Goal: Information Seeking & Learning: Compare options

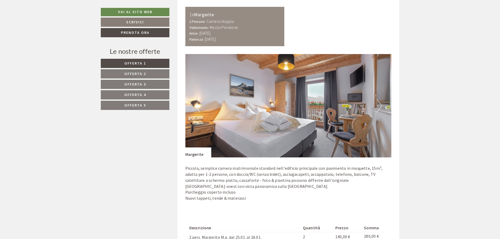
scroll to position [340, 0]
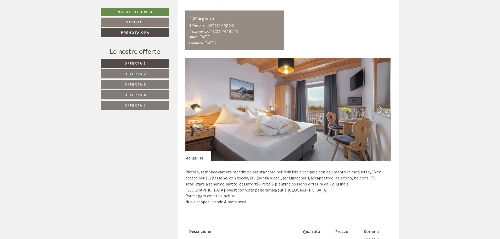
click at [378, 109] on button "Next" at bounding box center [379, 109] width 5 height 13
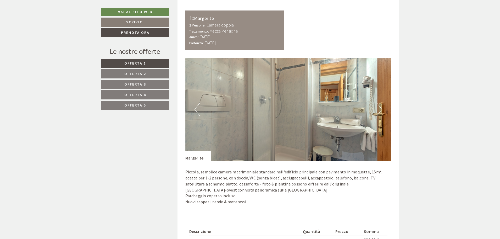
click at [378, 109] on button "Next" at bounding box center [379, 109] width 5 height 13
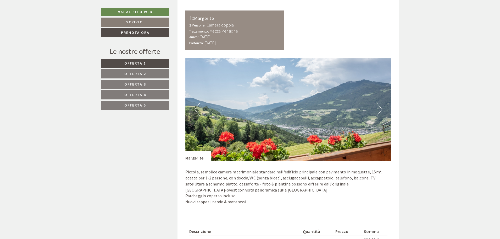
click at [378, 109] on button "Next" at bounding box center [379, 109] width 5 height 13
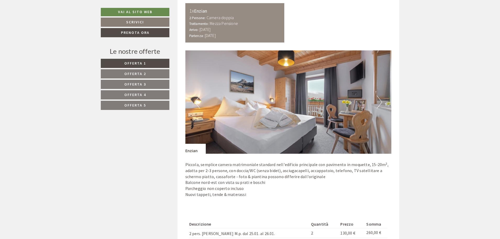
scroll to position [681, 0]
click at [377, 105] on button "Next" at bounding box center [379, 101] width 5 height 13
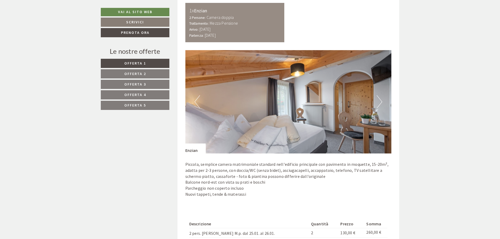
click at [377, 105] on button "Next" at bounding box center [379, 101] width 5 height 13
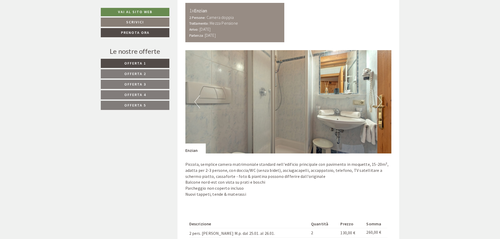
click at [377, 105] on button "Next" at bounding box center [379, 101] width 5 height 13
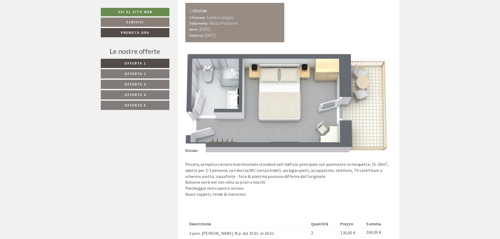
click at [377, 105] on button "Next" at bounding box center [379, 101] width 5 height 13
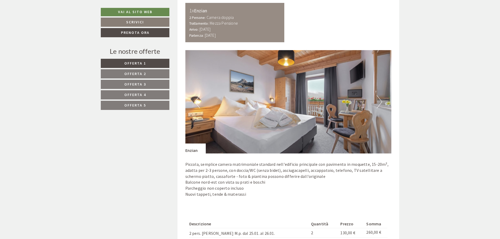
click at [377, 105] on button "Next" at bounding box center [379, 101] width 5 height 13
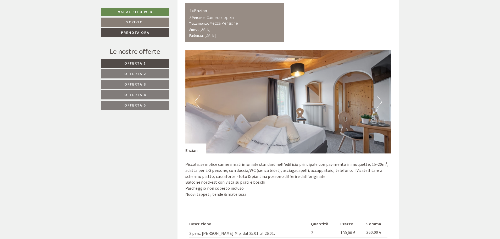
click at [377, 105] on button "Next" at bounding box center [379, 101] width 5 height 13
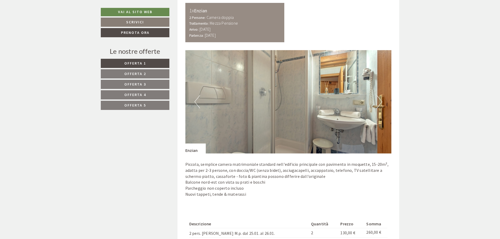
click at [379, 104] on button "Next" at bounding box center [379, 101] width 5 height 13
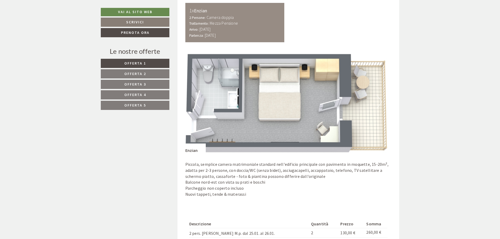
click at [379, 104] on button "Next" at bounding box center [379, 101] width 5 height 13
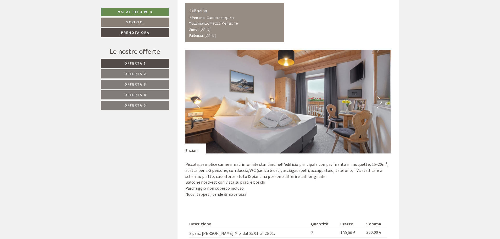
click at [379, 104] on button "Next" at bounding box center [379, 101] width 5 height 13
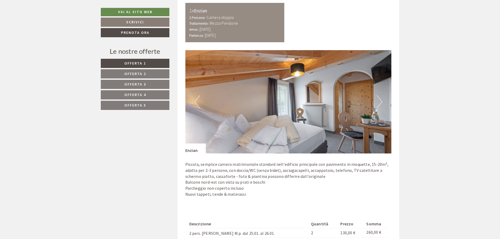
click at [379, 104] on button "Next" at bounding box center [379, 101] width 5 height 13
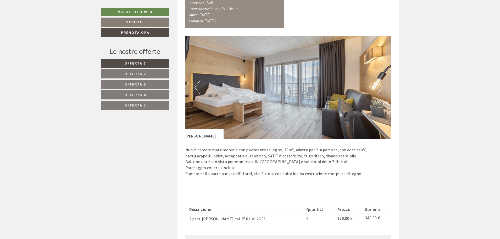
scroll to position [1021, 0]
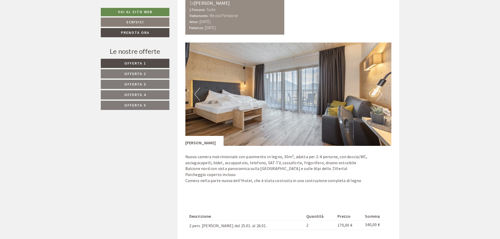
click at [379, 92] on button "Next" at bounding box center [379, 93] width 5 height 13
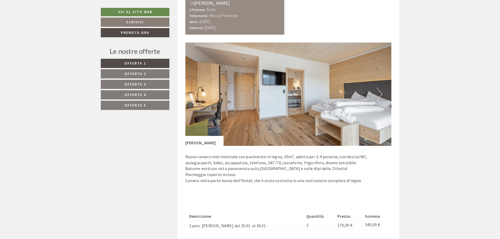
click at [380, 93] on button "Next" at bounding box center [379, 93] width 5 height 13
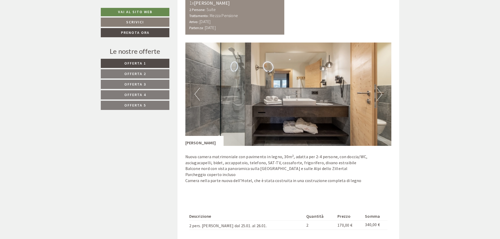
click at [380, 93] on button "Next" at bounding box center [379, 93] width 5 height 13
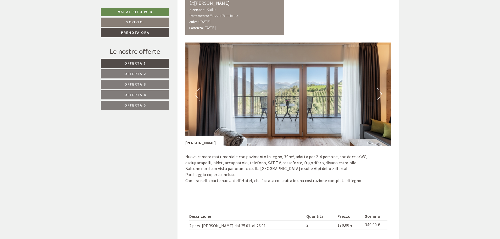
click at [380, 93] on button "Next" at bounding box center [379, 93] width 5 height 13
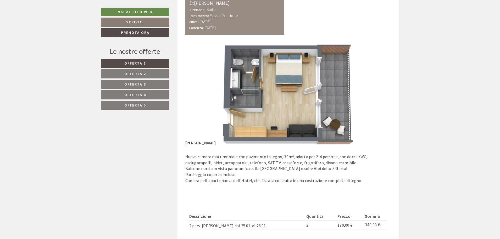
click at [380, 93] on button "Next" at bounding box center [379, 93] width 5 height 13
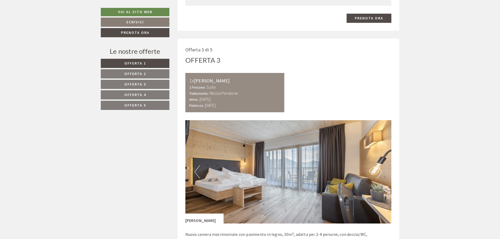
scroll to position [943, 0]
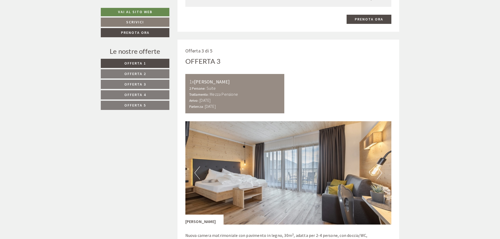
click at [139, 92] on span "Offerta 4" at bounding box center [135, 94] width 22 height 5
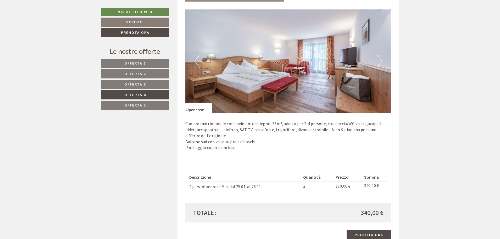
scroll to position [390, 0]
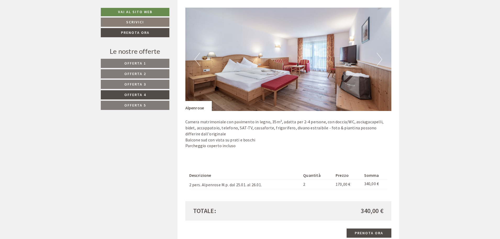
click at [380, 58] on button "Next" at bounding box center [379, 59] width 5 height 13
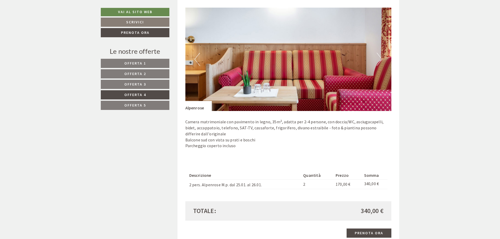
click at [379, 58] on button "Next" at bounding box center [379, 59] width 5 height 13
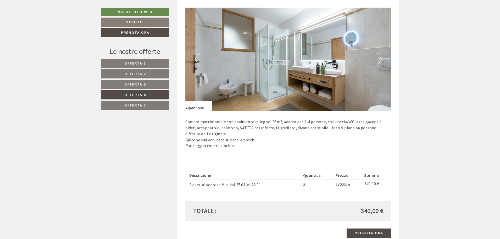
click at [379, 58] on button "Next" at bounding box center [379, 59] width 5 height 13
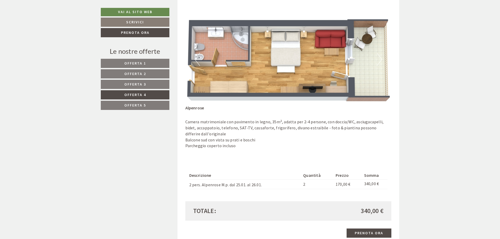
click at [379, 58] on button "Next" at bounding box center [379, 59] width 5 height 13
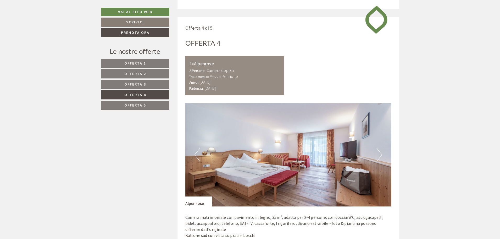
scroll to position [286, 0]
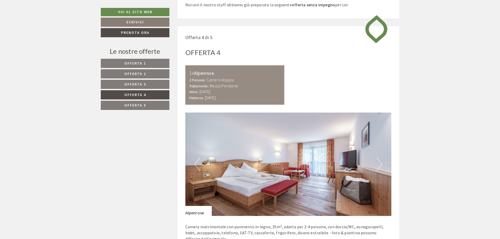
click at [380, 162] on button "Next" at bounding box center [379, 163] width 5 height 13
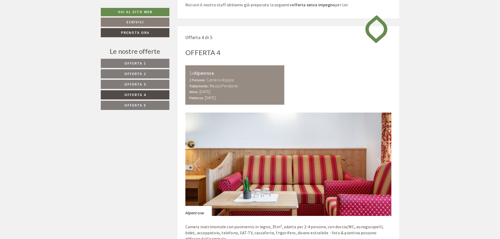
click at [380, 162] on button "Next" at bounding box center [379, 163] width 5 height 13
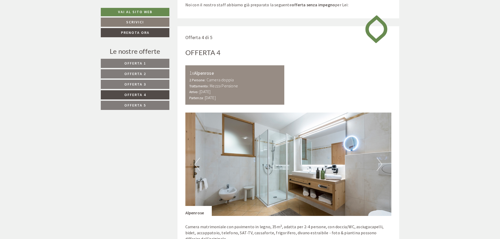
click at [380, 162] on button "Next" at bounding box center [379, 163] width 5 height 13
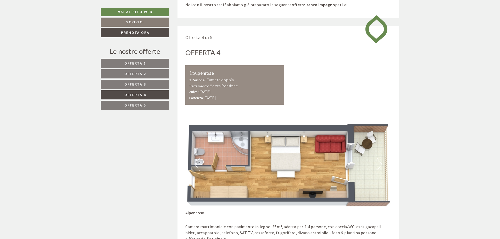
click at [380, 162] on button "Next" at bounding box center [379, 163] width 5 height 13
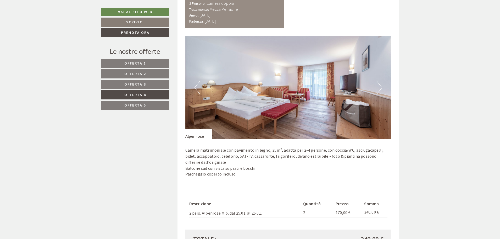
scroll to position [390, 0]
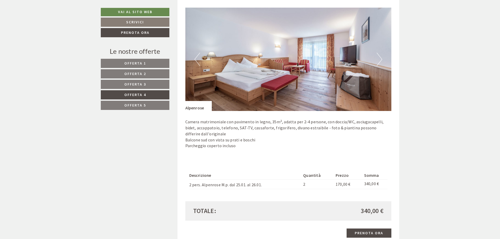
click at [129, 104] on span "Offerta 5" at bounding box center [135, 105] width 22 height 5
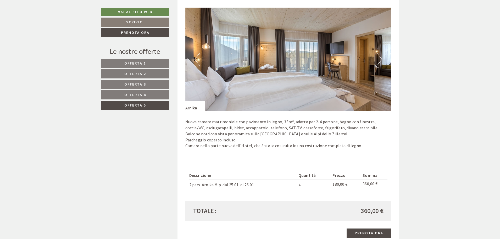
scroll to position [312, 0]
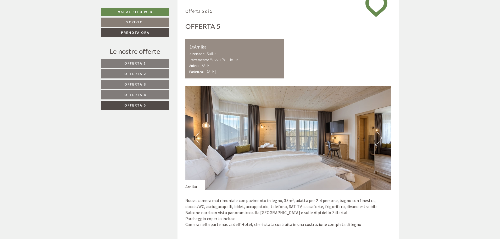
click at [373, 136] on img at bounding box center [288, 137] width 206 height 103
click at [375, 137] on img at bounding box center [288, 137] width 206 height 103
click at [381, 138] on button "Next" at bounding box center [379, 137] width 5 height 13
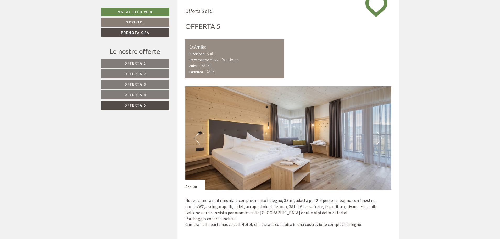
click at [381, 138] on button "Next" at bounding box center [379, 137] width 5 height 13
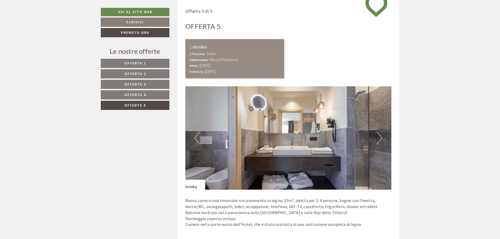
click at [381, 138] on button "Next" at bounding box center [379, 137] width 5 height 13
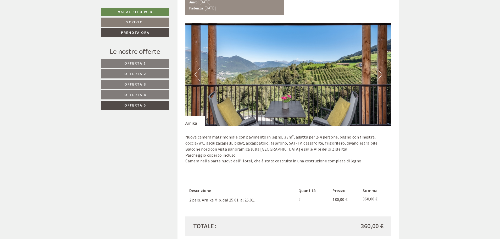
scroll to position [390, 0]
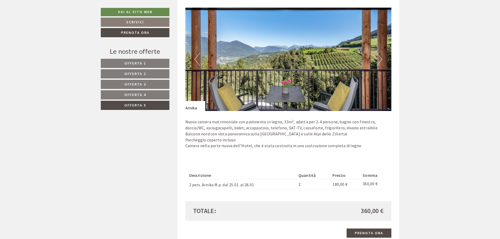
click at [161, 95] on link "Offerta 4" at bounding box center [135, 94] width 69 height 9
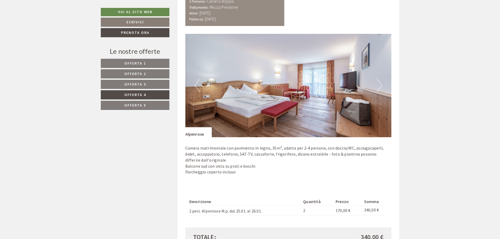
click at [149, 83] on link "Offerta 3" at bounding box center [135, 84] width 69 height 9
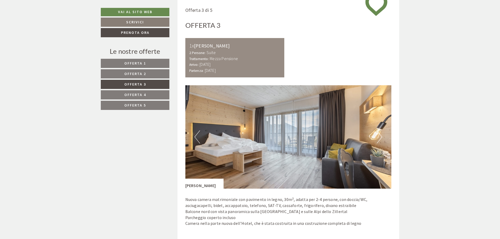
scroll to position [312, 0]
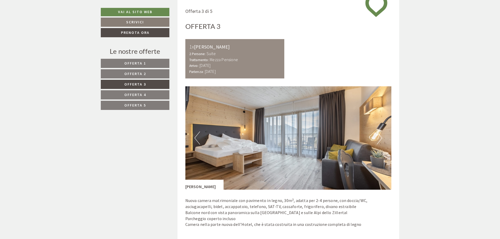
click at [149, 93] on link "Offerta 4" at bounding box center [135, 94] width 69 height 9
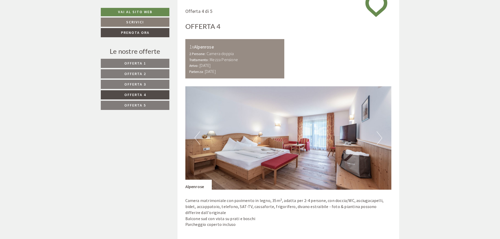
click at [146, 102] on link "Offerta 5" at bounding box center [135, 105] width 69 height 9
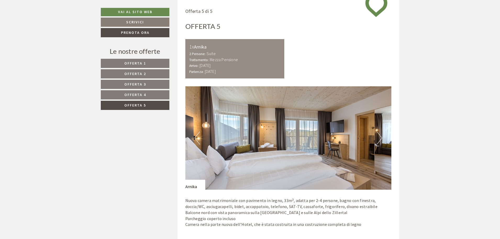
click at [144, 92] on span "Offerta 4" at bounding box center [135, 94] width 22 height 5
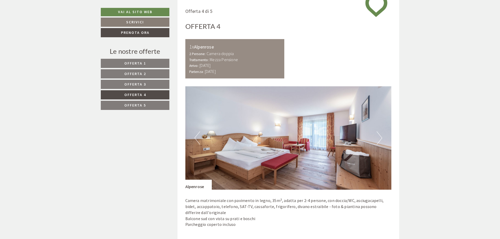
click at [142, 85] on span "Offerta 3" at bounding box center [135, 84] width 22 height 5
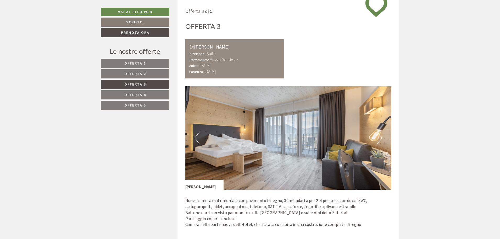
click at [143, 75] on span "Offerta 2" at bounding box center [135, 73] width 22 height 5
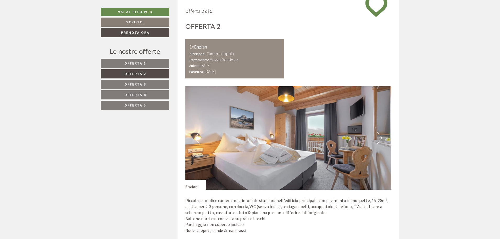
click at [145, 64] on span "Offerta 1" at bounding box center [135, 63] width 22 height 5
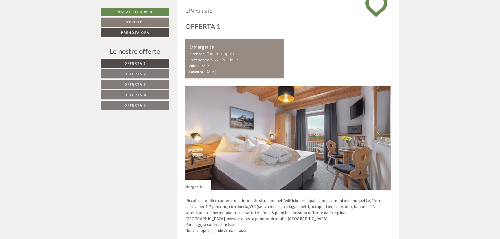
click at [144, 72] on span "Offerta 2" at bounding box center [135, 73] width 22 height 5
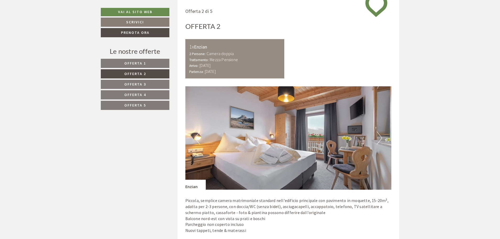
click at [144, 63] on span "Offerta 1" at bounding box center [135, 63] width 22 height 5
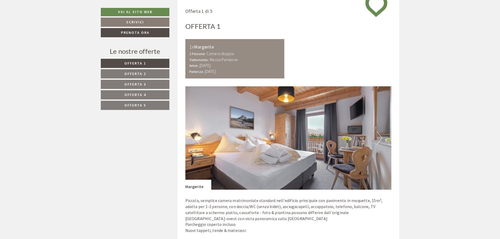
click at [143, 67] on link "Offerta 1" at bounding box center [135, 63] width 69 height 9
click at [143, 72] on span "Offerta 2" at bounding box center [135, 73] width 22 height 5
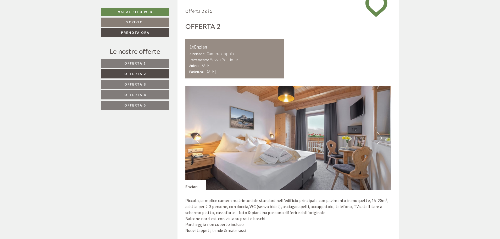
click at [146, 63] on span "Offerta 1" at bounding box center [135, 63] width 22 height 5
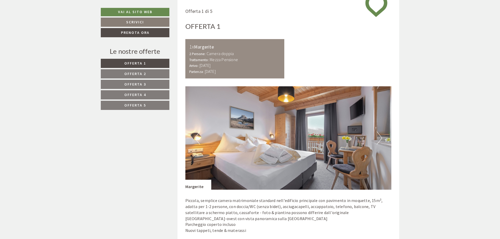
click at [143, 73] on span "Offerta 2" at bounding box center [135, 73] width 22 height 5
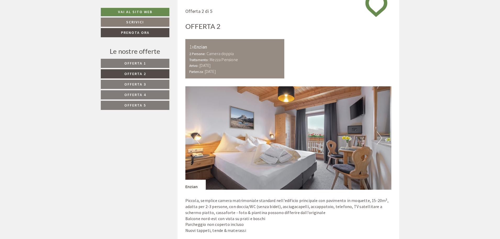
click at [145, 65] on span "Offerta 1" at bounding box center [135, 63] width 22 height 5
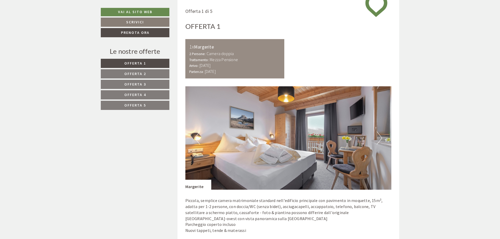
click at [144, 73] on span "Offerta 2" at bounding box center [135, 73] width 22 height 5
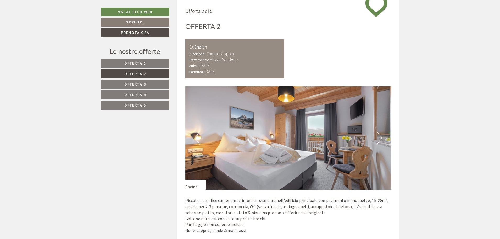
click at [144, 64] on span "Offerta 1" at bounding box center [135, 63] width 22 height 5
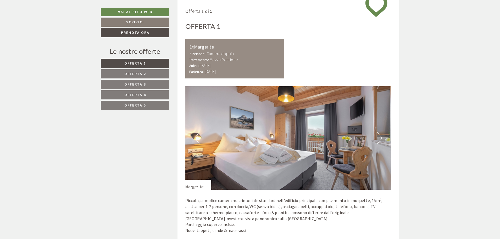
click at [144, 71] on span "Offerta 2" at bounding box center [135, 73] width 22 height 5
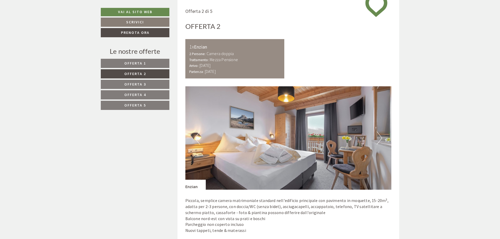
click at [144, 65] on span "Offerta 1" at bounding box center [135, 63] width 22 height 5
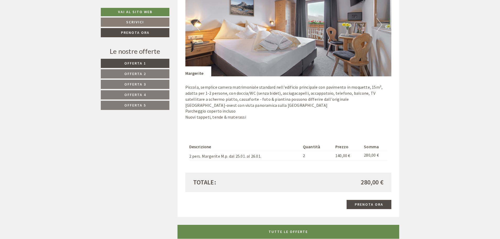
scroll to position [417, 0]
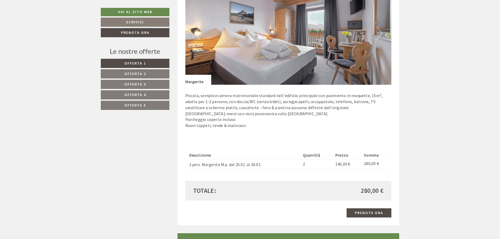
click at [120, 72] on link "Offerta 2" at bounding box center [135, 73] width 69 height 9
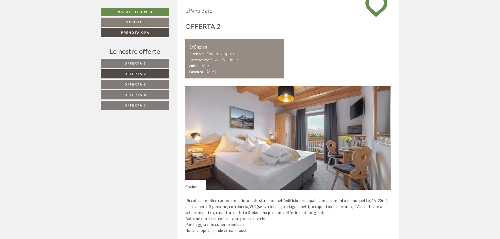
click at [125, 65] on span "Offerta 1" at bounding box center [135, 63] width 22 height 5
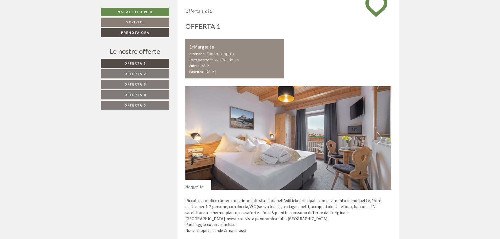
click at [125, 73] on span "Offerta 2" at bounding box center [135, 73] width 22 height 5
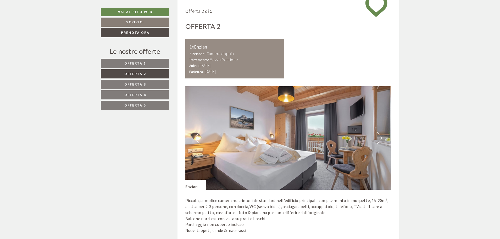
click at [124, 66] on link "Offerta 1" at bounding box center [135, 63] width 69 height 9
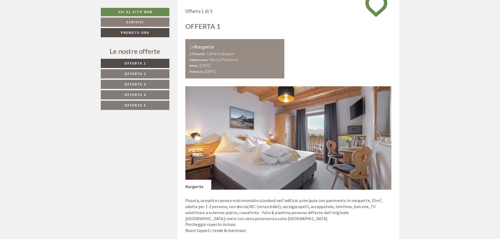
click at [123, 74] on link "Offerta 2" at bounding box center [135, 73] width 69 height 9
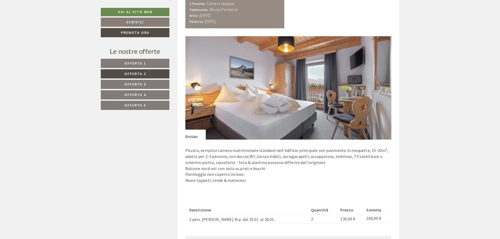
scroll to position [364, 0]
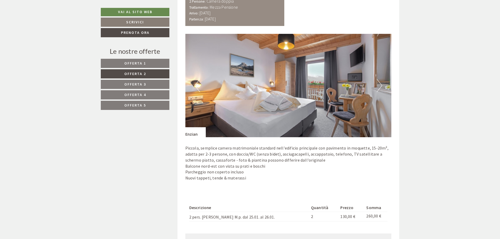
click at [151, 62] on link "Offerta 1" at bounding box center [135, 63] width 69 height 9
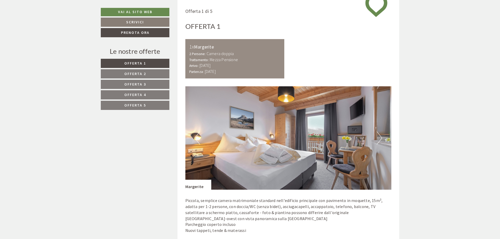
click at [151, 72] on link "Offerta 2" at bounding box center [135, 73] width 69 height 9
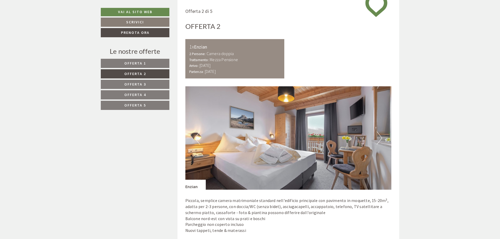
click at [151, 64] on link "Offerta 1" at bounding box center [135, 63] width 69 height 9
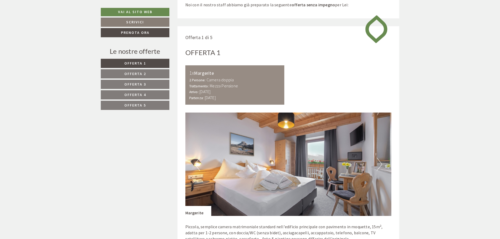
scroll to position [259, 0]
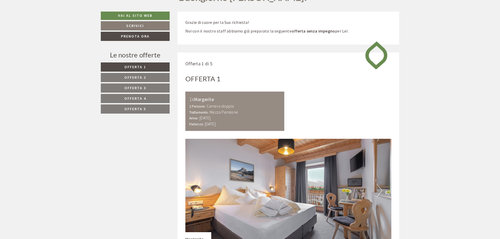
click at [204, 99] on div "1x Margerite" at bounding box center [234, 99] width 91 height 8
copy div "Margerite"
click at [234, 78] on div "Offerta 1" at bounding box center [288, 79] width 206 height 10
click at [206, 78] on div "Offerta 1" at bounding box center [202, 79] width 35 height 10
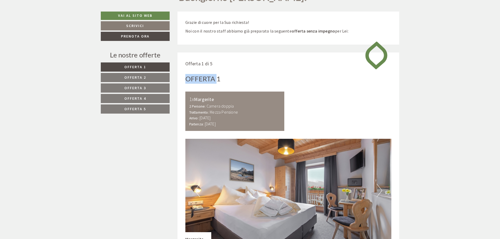
click at [206, 78] on div "Offerta 1" at bounding box center [202, 79] width 35 height 10
drag, startPoint x: 206, startPoint y: 78, endPoint x: 199, endPoint y: 83, distance: 8.7
click at [203, 78] on div "Offerta 1" at bounding box center [202, 79] width 35 height 10
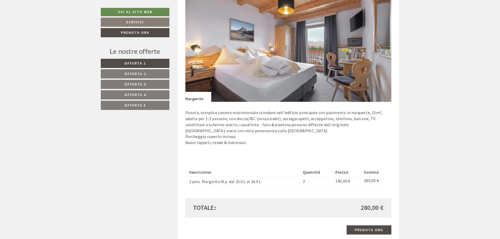
scroll to position [417, 0]
